Goal: Task Accomplishment & Management: Manage account settings

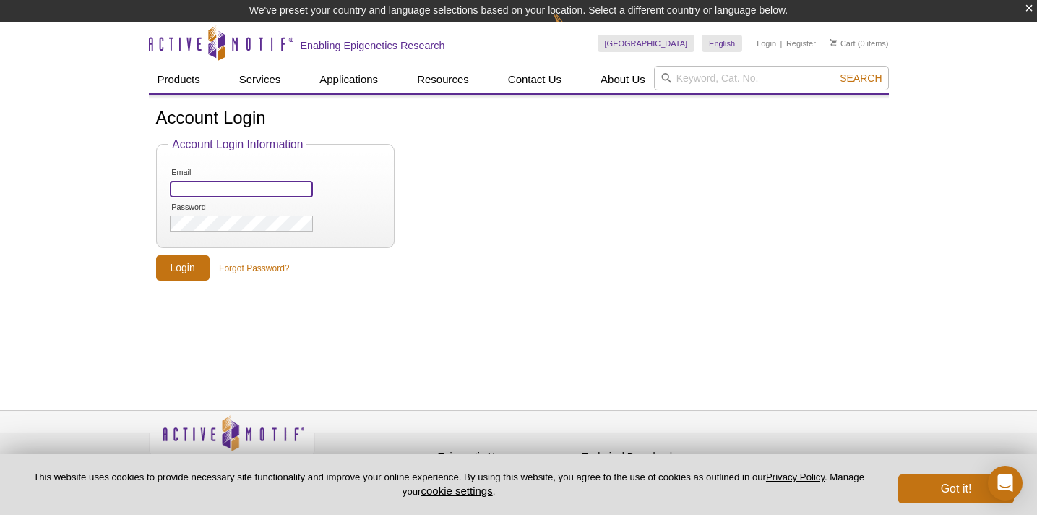
click at [213, 184] on input "Email" at bounding box center [241, 189] width 142 height 17
type input "[EMAIL_ADDRESS][DOMAIN_NAME]"
click at [184, 265] on input "Login" at bounding box center [182, 267] width 53 height 25
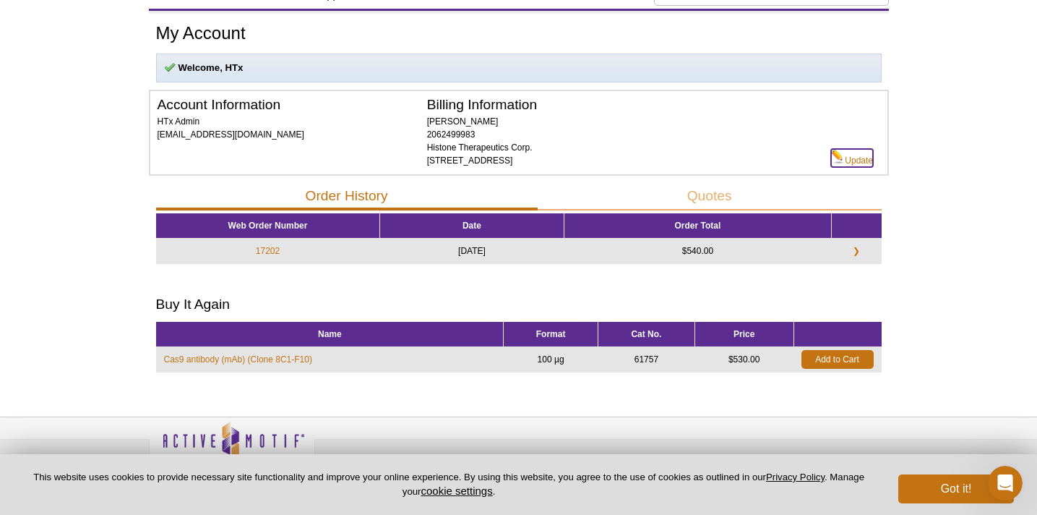
click at [856, 156] on link "Update" at bounding box center [852, 158] width 42 height 18
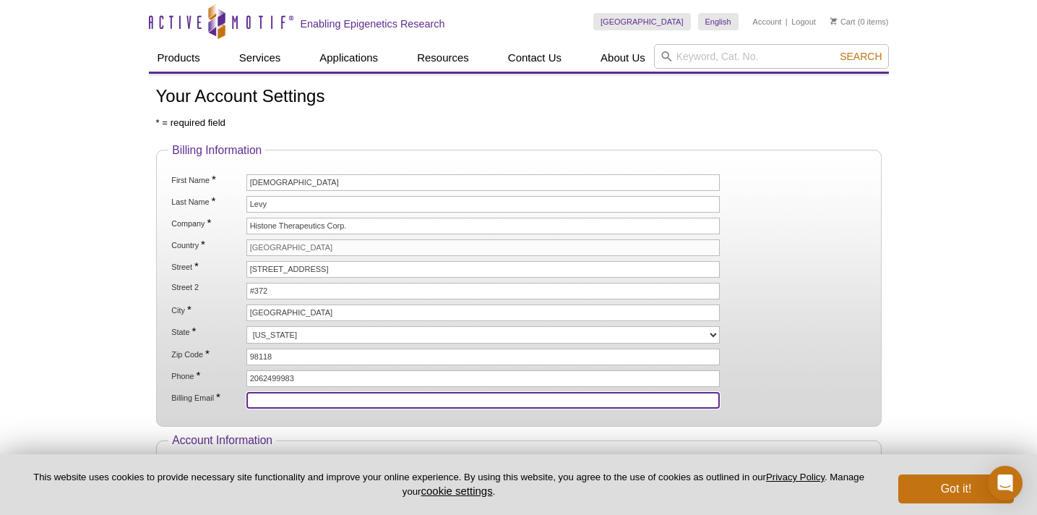
click at [258, 398] on input "Billing Email *" at bounding box center [483, 400] width 474 height 17
type input "[EMAIL_ADDRESS][DOMAIN_NAME]"
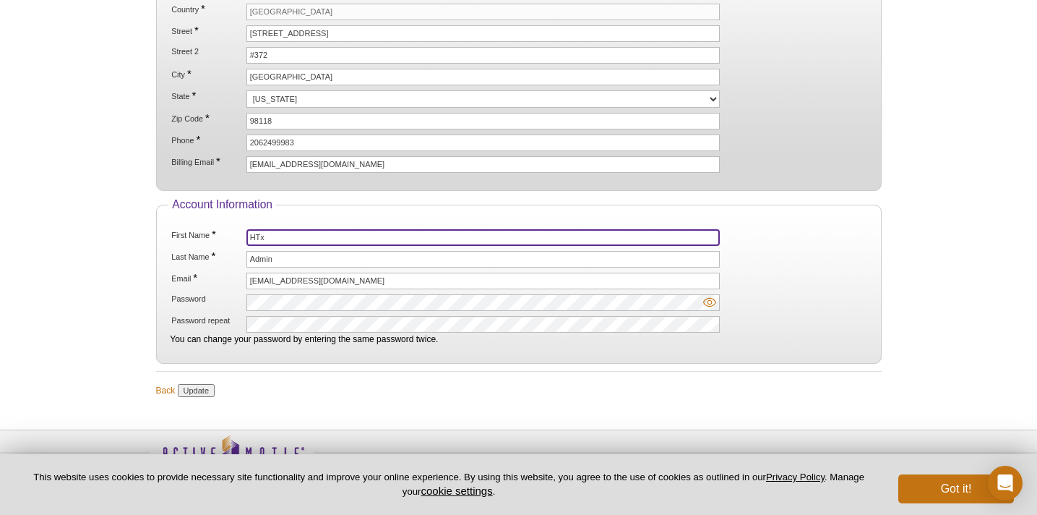
scroll to position [241, 0]
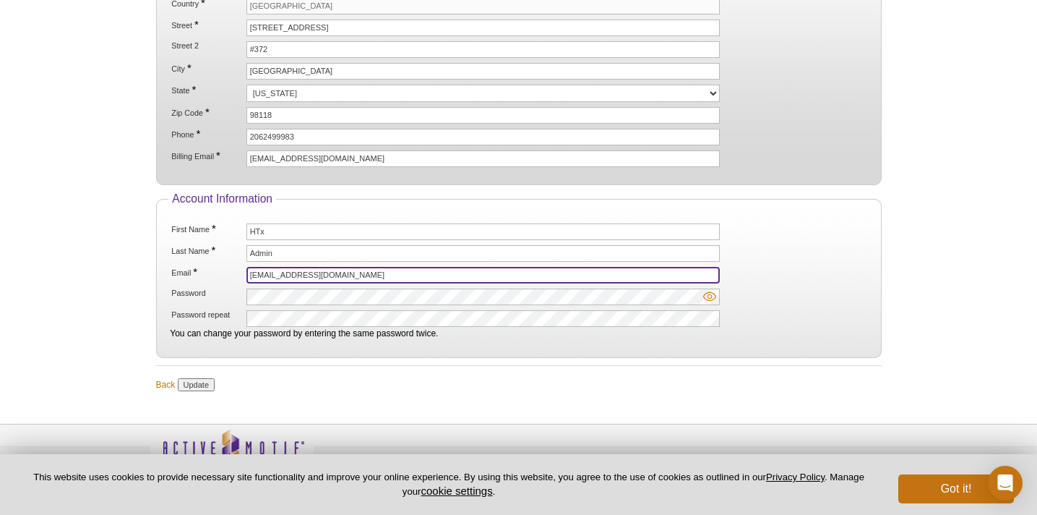
drag, startPoint x: 271, startPoint y: 275, endPoint x: 228, endPoint y: 273, distance: 42.7
click at [228, 273] on li "Email * admin@histonetx.com" at bounding box center [518, 275] width 697 height 17
type input "lab@histonetx.com"
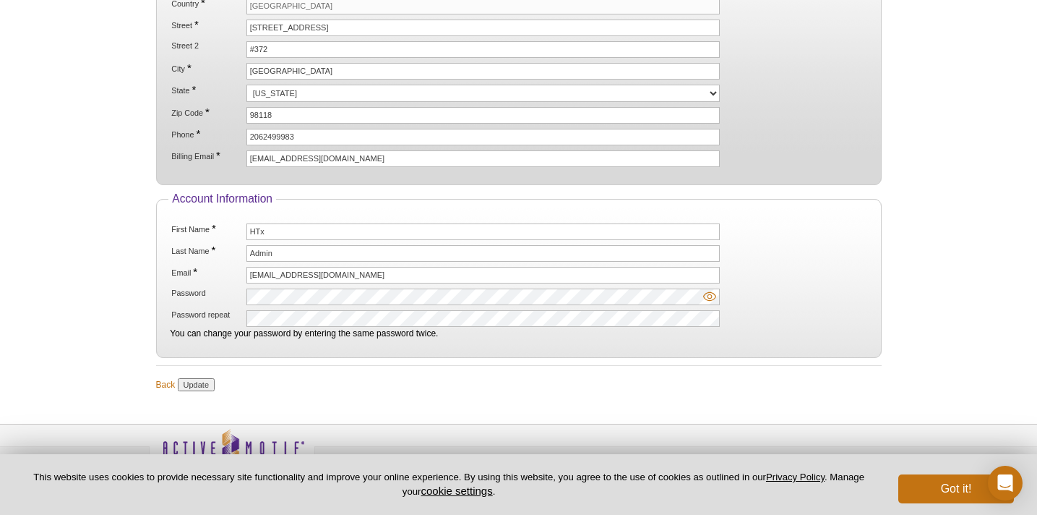
click at [96, 282] on div "Active Motif Logo Enabling Epigenetics Research 0 Search Skip to content Active…" at bounding box center [518, 155] width 1037 height 792
click at [202, 382] on input "Update" at bounding box center [196, 384] width 37 height 13
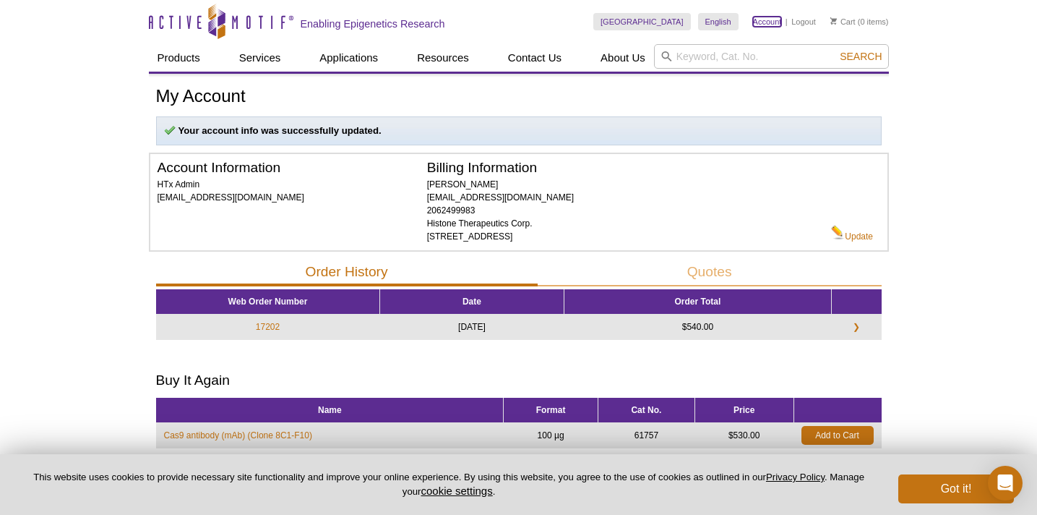
click at [771, 22] on link "Account" at bounding box center [767, 22] width 29 height 10
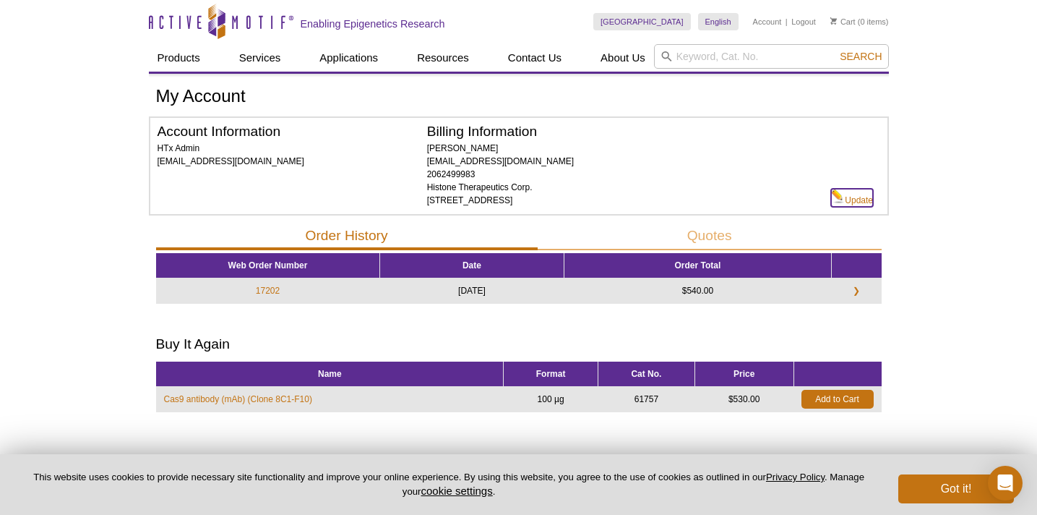
click at [859, 195] on link "Update" at bounding box center [852, 198] width 42 height 18
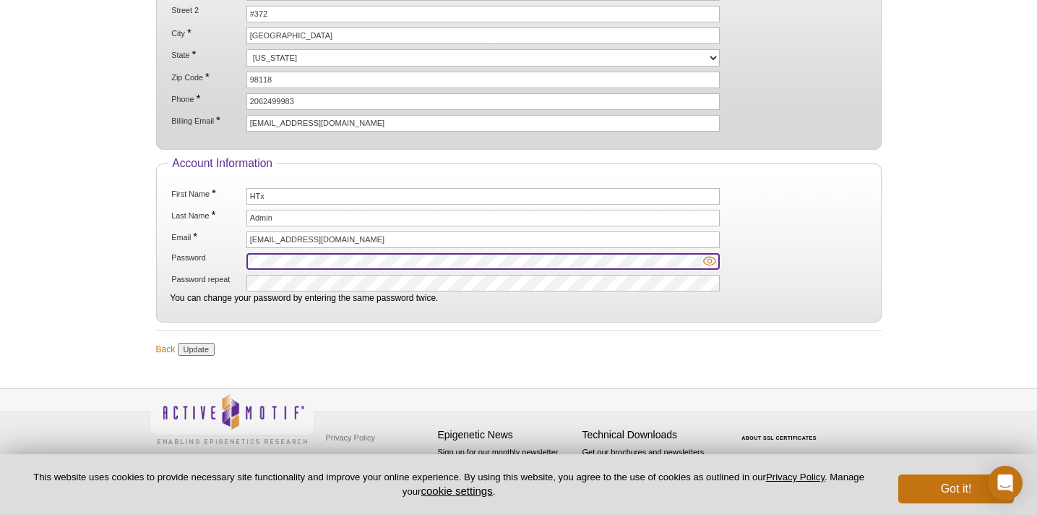
scroll to position [264, 0]
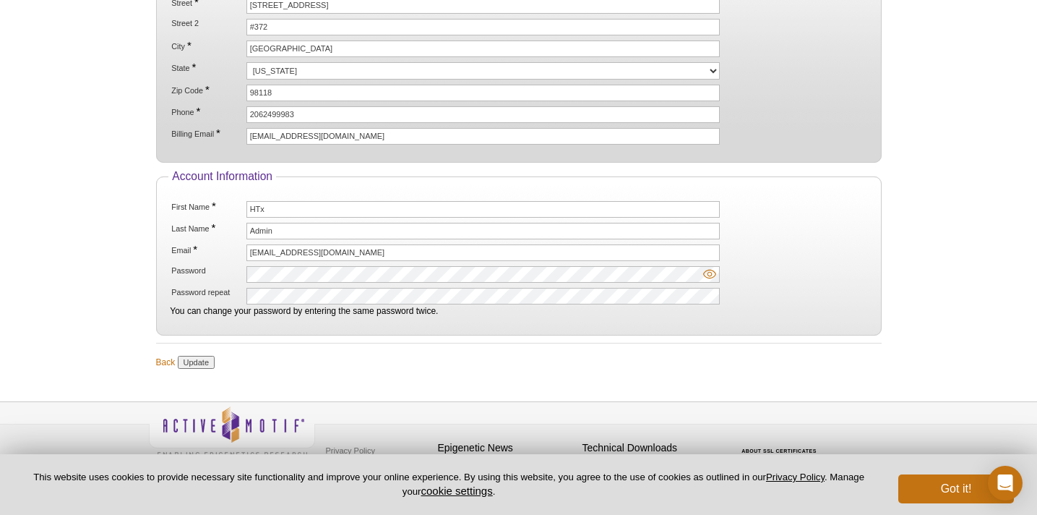
click at [153, 254] on div "Your Account Settings * = required field Billing Information First Name * Shiri…" at bounding box center [519, 96] width 740 height 546
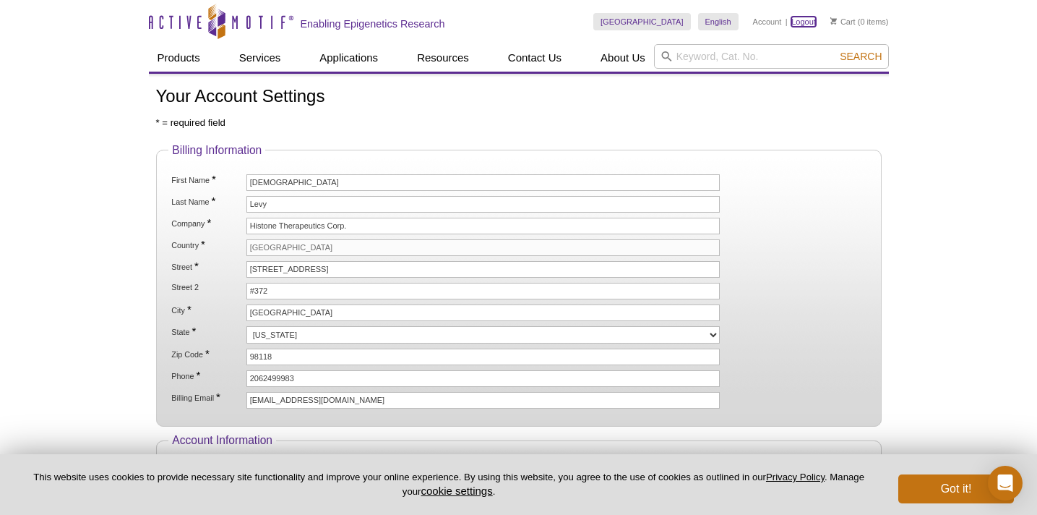
click at [802, 20] on link "Logout" at bounding box center [804, 22] width 25 height 10
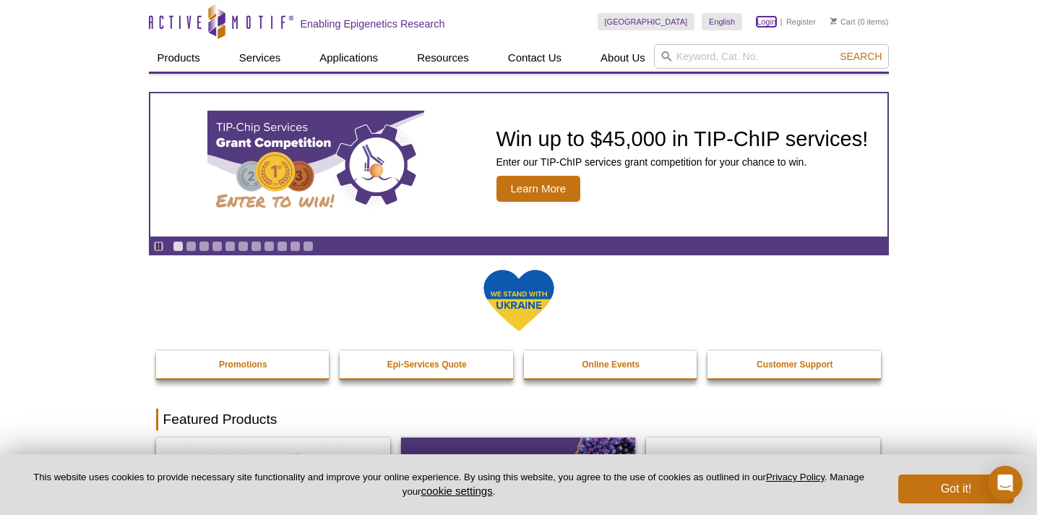
click at [771, 23] on link "Login" at bounding box center [767, 22] width 20 height 10
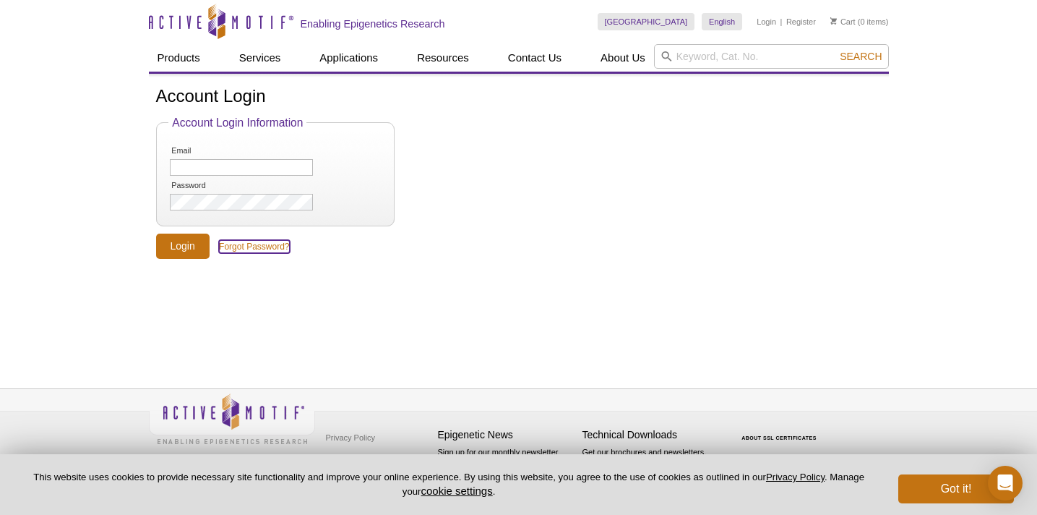
click at [243, 241] on link "Forgot Password?" at bounding box center [254, 246] width 70 height 13
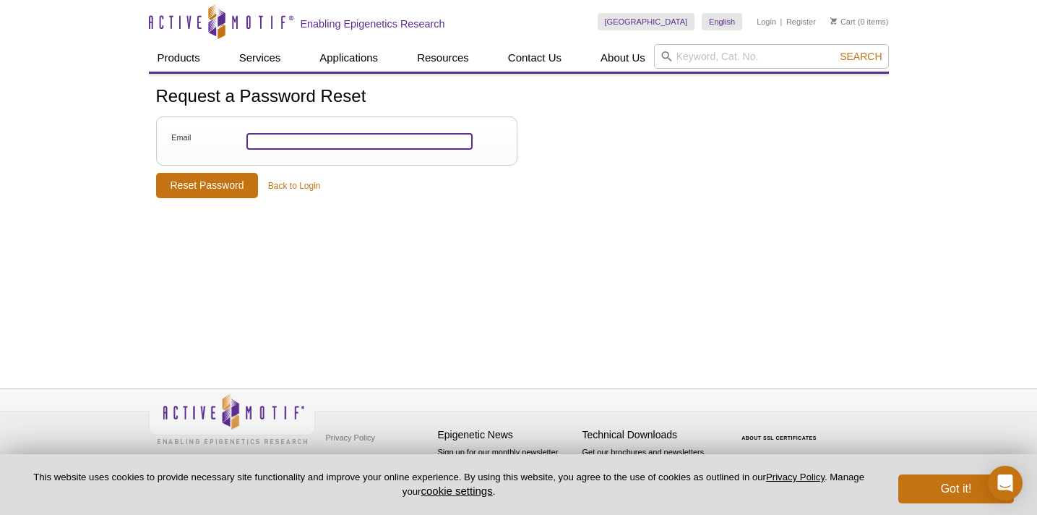
click at [271, 142] on input "Email" at bounding box center [359, 141] width 226 height 17
type input "lab@histonetx.com"
click at [156, 173] on input "Reset Password" at bounding box center [207, 185] width 103 height 25
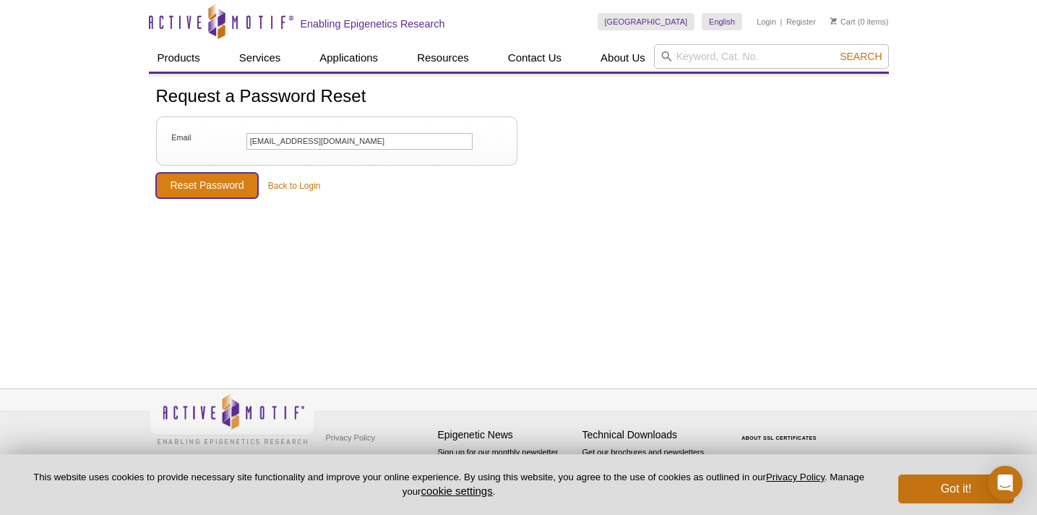
click at [188, 179] on input "Reset Password" at bounding box center [207, 185] width 103 height 25
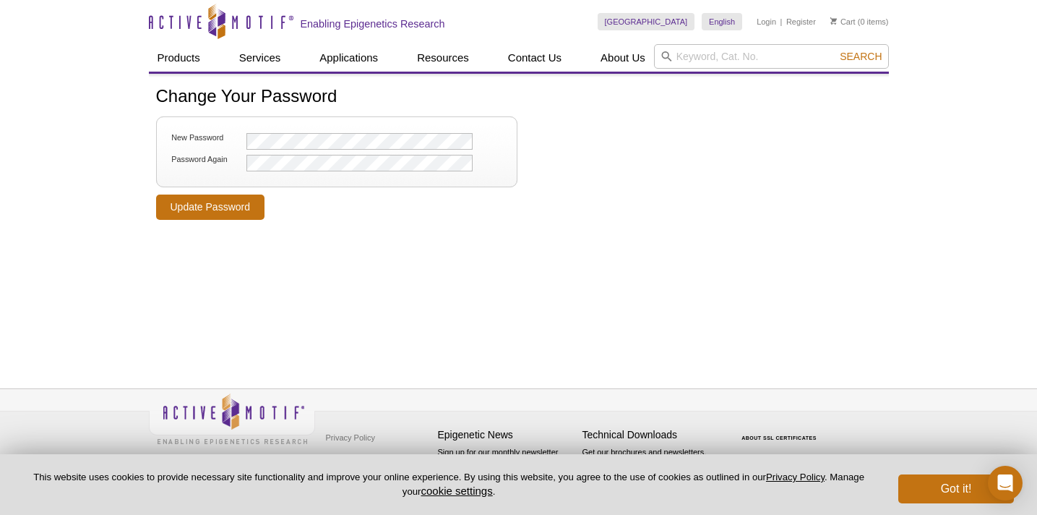
click at [106, 163] on div "Active Motif Logo Enabling Epigenetics Research 0 Search Skip to content Active…" at bounding box center [518, 257] width 1037 height 515
